Goal: Task Accomplishment & Management: Manage account settings

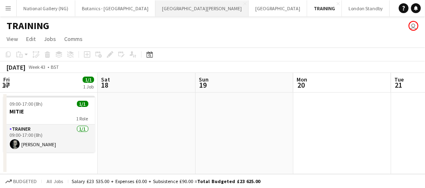
scroll to position [0, 358]
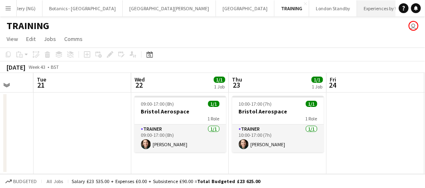
click at [357, 11] on button "Experiences by Wembley Close" at bounding box center [389, 8] width 64 height 16
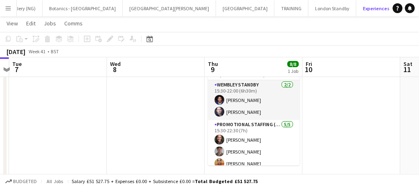
scroll to position [25, 0]
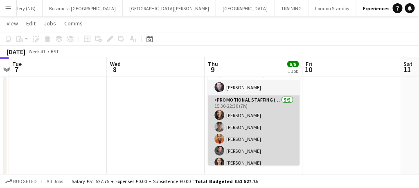
click at [248, 131] on app-card-role "Promotional Staffing (Brand Ambassadors) [DATE] 15:30-22:30 (7h) [PERSON_NAME] …" at bounding box center [254, 132] width 92 height 75
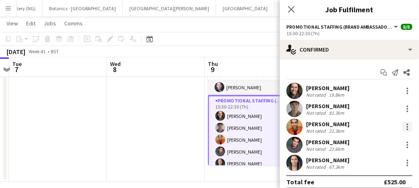
click at [403, 126] on div at bounding box center [408, 127] width 10 height 10
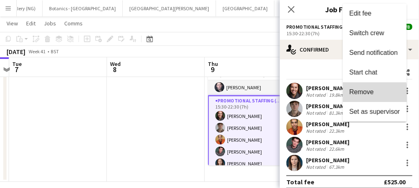
click at [374, 95] on span "Remove" at bounding box center [374, 91] width 51 height 7
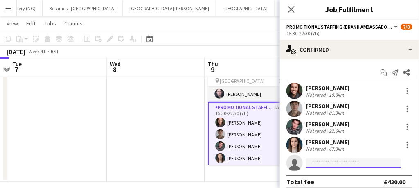
click at [324, 165] on input at bounding box center [353, 163] width 95 height 10
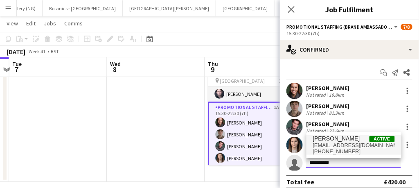
type input "*********"
click at [332, 143] on span "[EMAIL_ADDRESS][DOMAIN_NAME]" at bounding box center [354, 145] width 82 height 7
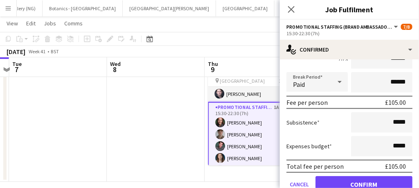
scroll to position [182, 0]
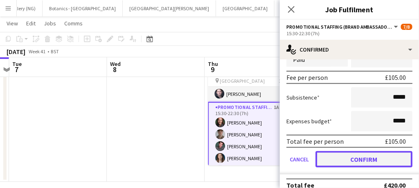
click at [347, 158] on button "Confirm" at bounding box center [363, 159] width 97 height 16
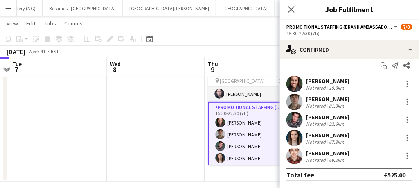
scroll to position [7, 0]
click at [293, 11] on icon at bounding box center [291, 9] width 8 height 8
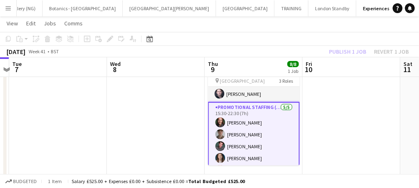
click at [263, 156] on app-card-role "Promotional Staffing (Brand Ambassadors) [DATE] 15:30-22:30 (7h) [PERSON_NAME] …" at bounding box center [254, 140] width 92 height 77
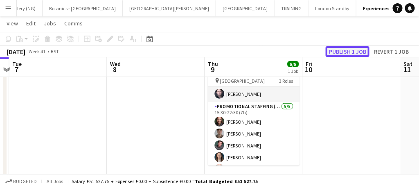
click at [349, 52] on button "Publish 1 job" at bounding box center [348, 51] width 44 height 11
